Goal: Check status: Check status

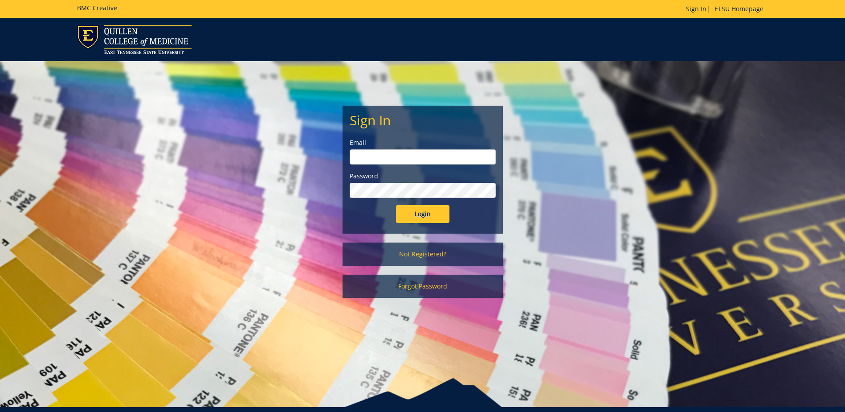
type input "[EMAIL_ADDRESS][DOMAIN_NAME]"
click at [433, 212] on input "Login" at bounding box center [422, 214] width 53 height 18
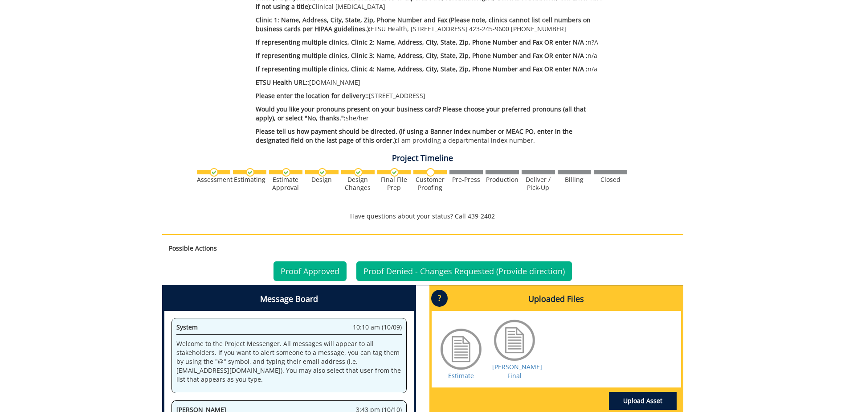
scroll to position [401, 0]
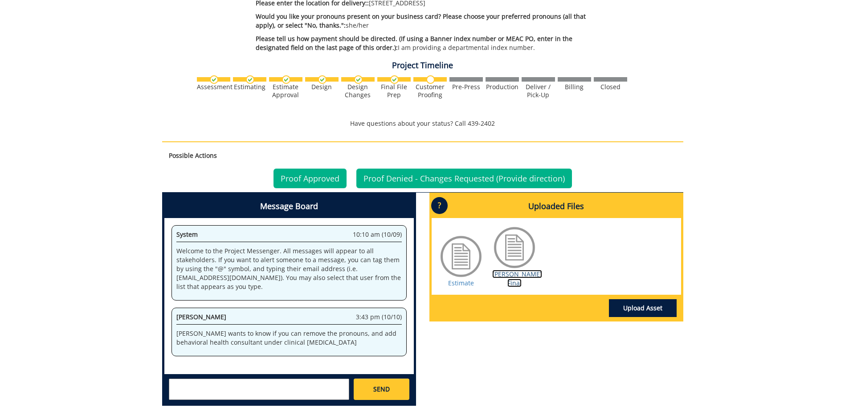
click at [510, 278] on link "Cheesman BC Final" at bounding box center [517, 278] width 50 height 17
click at [316, 181] on link "Proof Approved" at bounding box center [310, 178] width 73 height 20
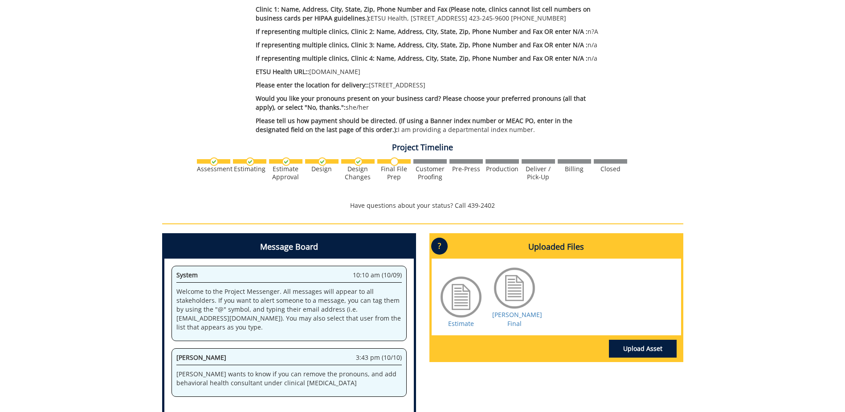
scroll to position [356, 0]
